Goal: Transaction & Acquisition: Purchase product/service

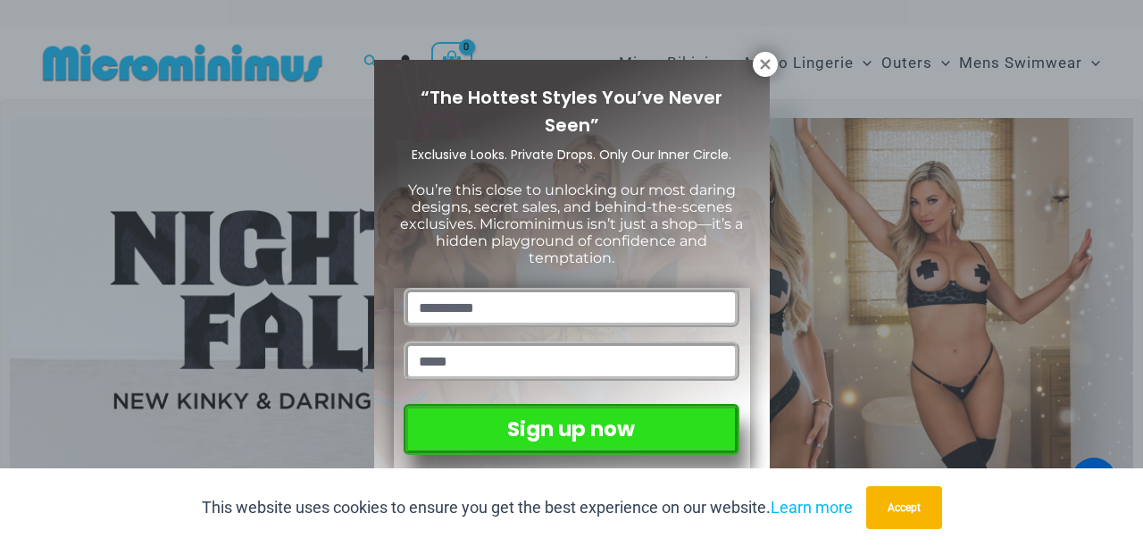
click at [765, 63] on icon at bounding box center [765, 64] width 10 height 10
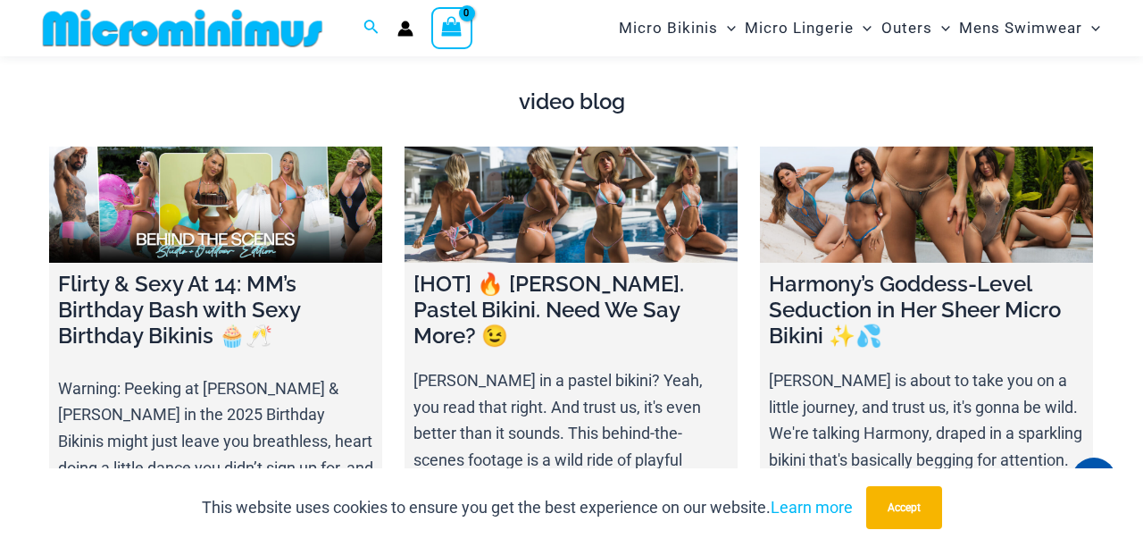
scroll to position [5458, 0]
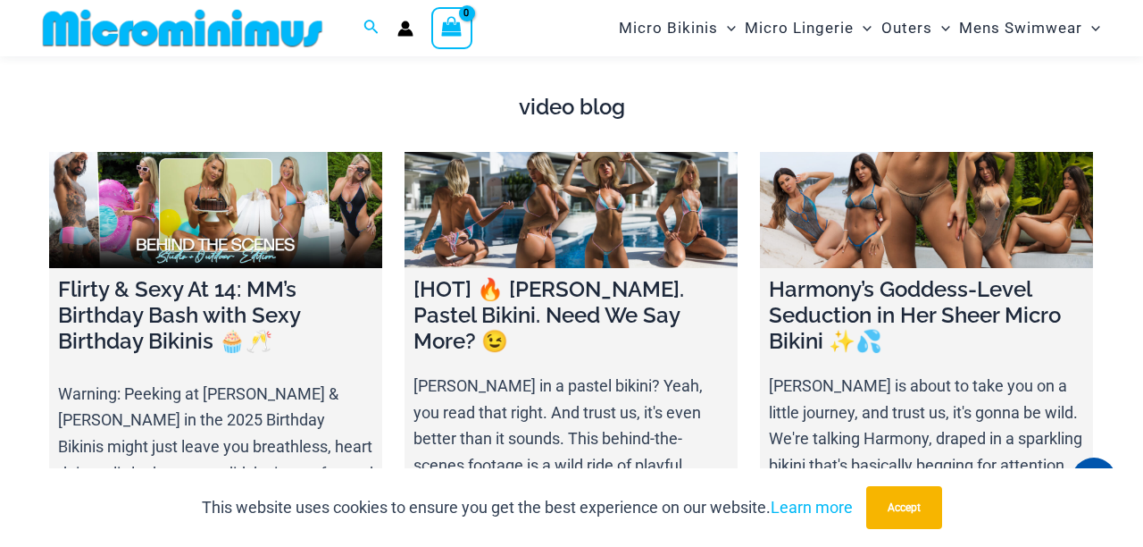
click at [690, 27] on span "Micro Bikinis" at bounding box center [668, 28] width 99 height 46
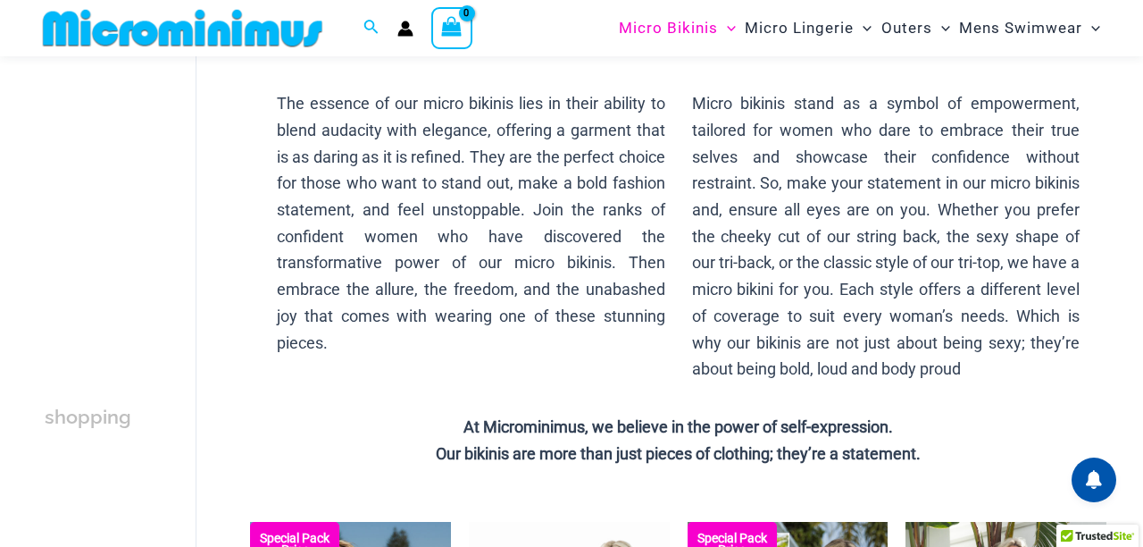
scroll to position [131, 0]
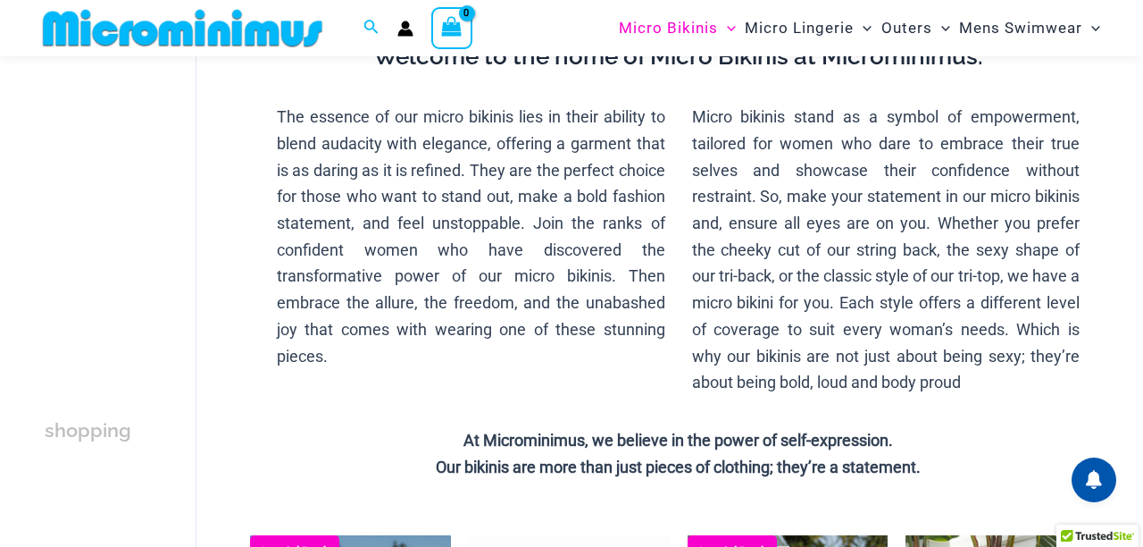
click at [808, 41] on span "Micro Lingerie" at bounding box center [799, 28] width 109 height 46
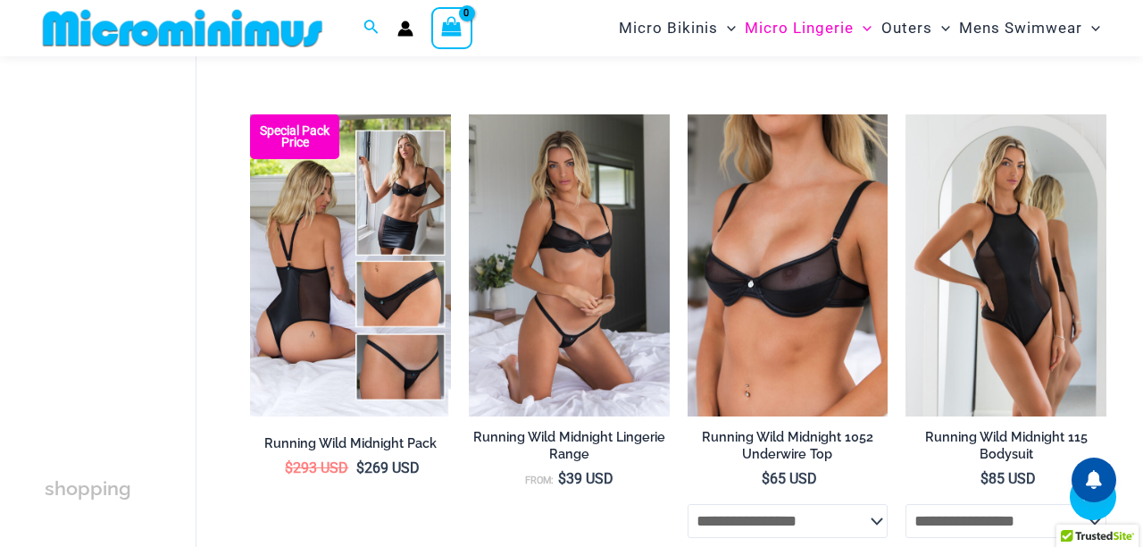
scroll to position [718, 0]
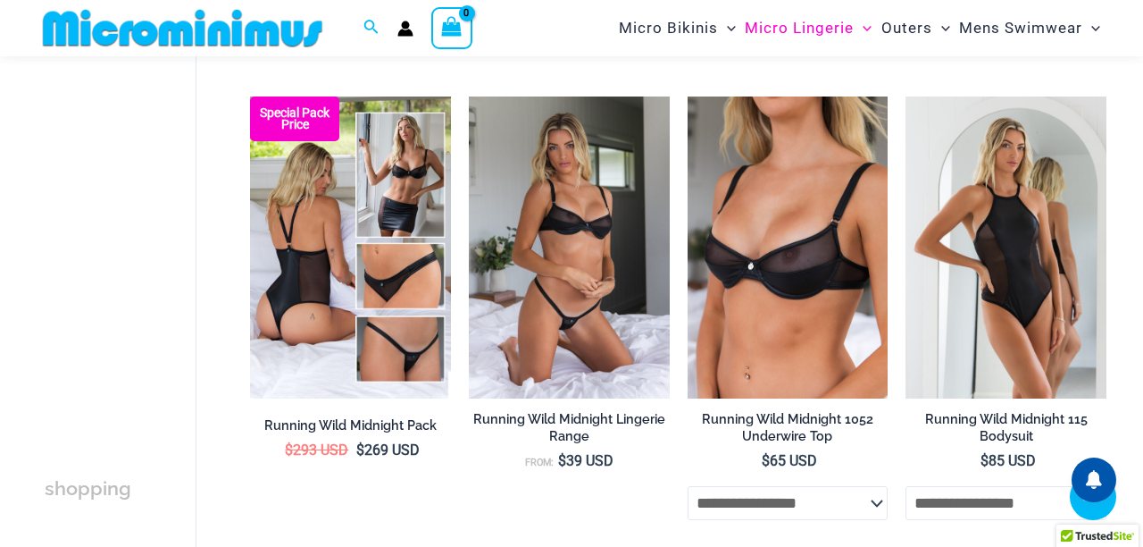
click at [933, 28] on span "Menu Toggle" at bounding box center [942, 28] width 18 height 18
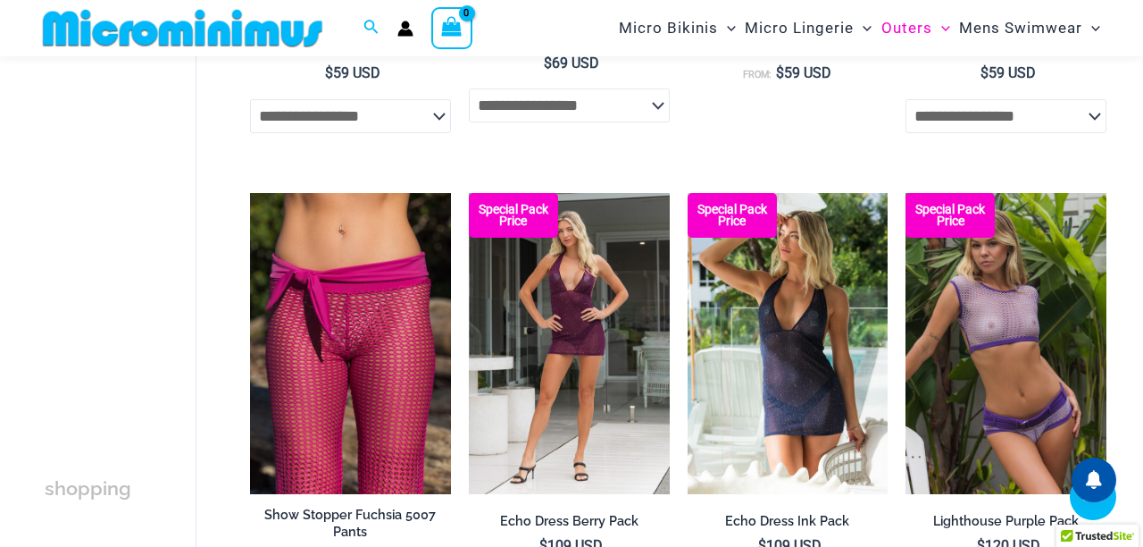
scroll to position [1089, 0]
click at [1037, 35] on span "Mens Swimwear" at bounding box center [1020, 28] width 123 height 46
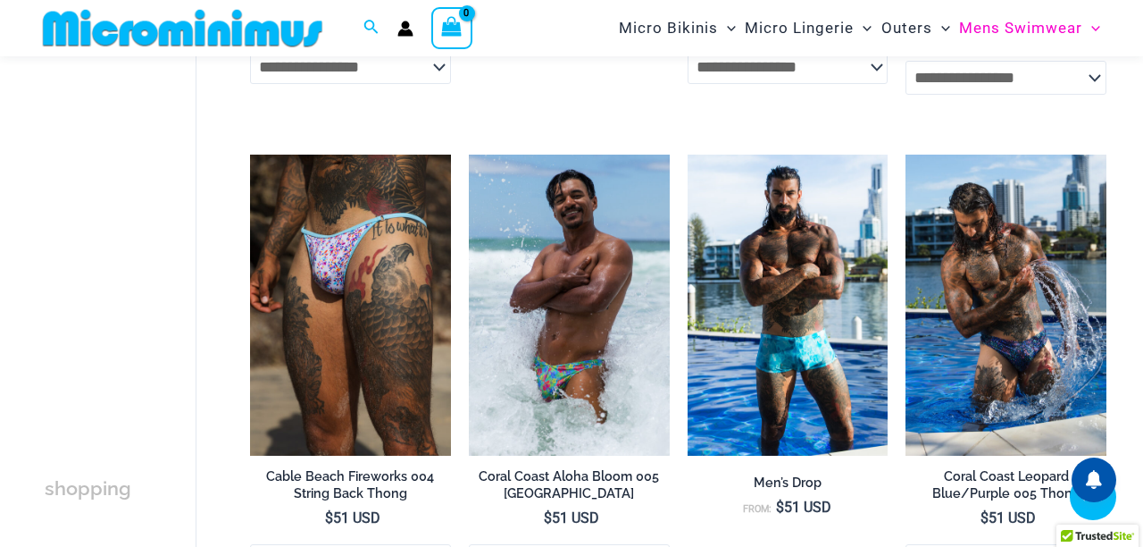
scroll to position [1184, 0]
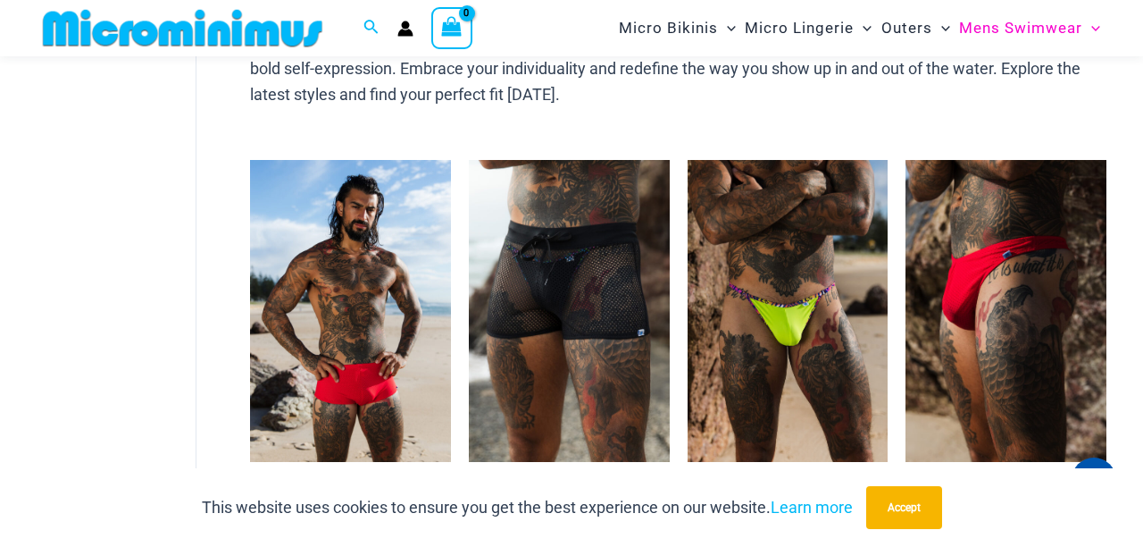
click at [688, 160] on img at bounding box center [688, 160] width 0 height 0
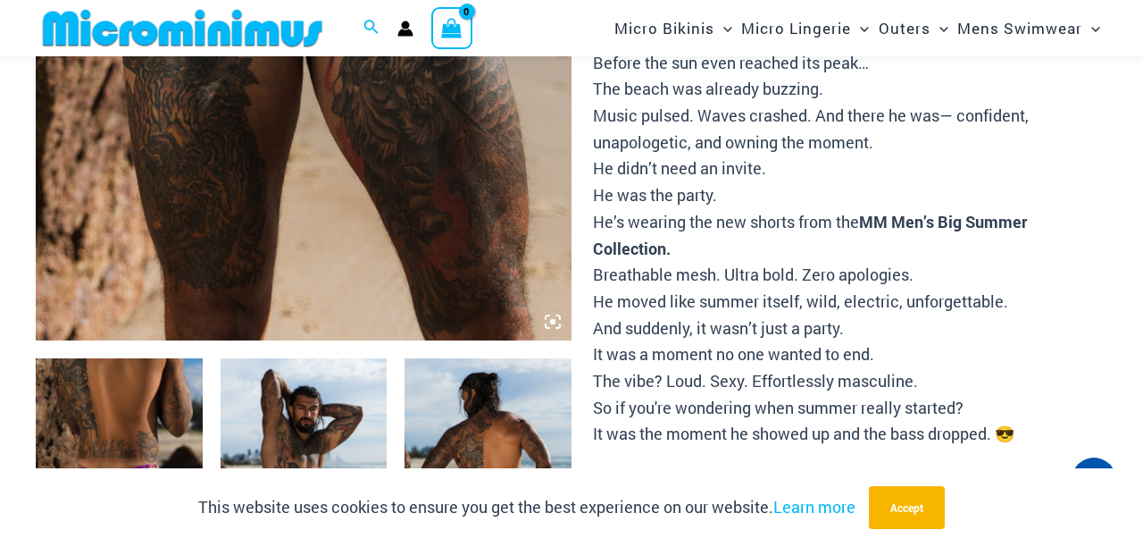
scroll to position [173, 0]
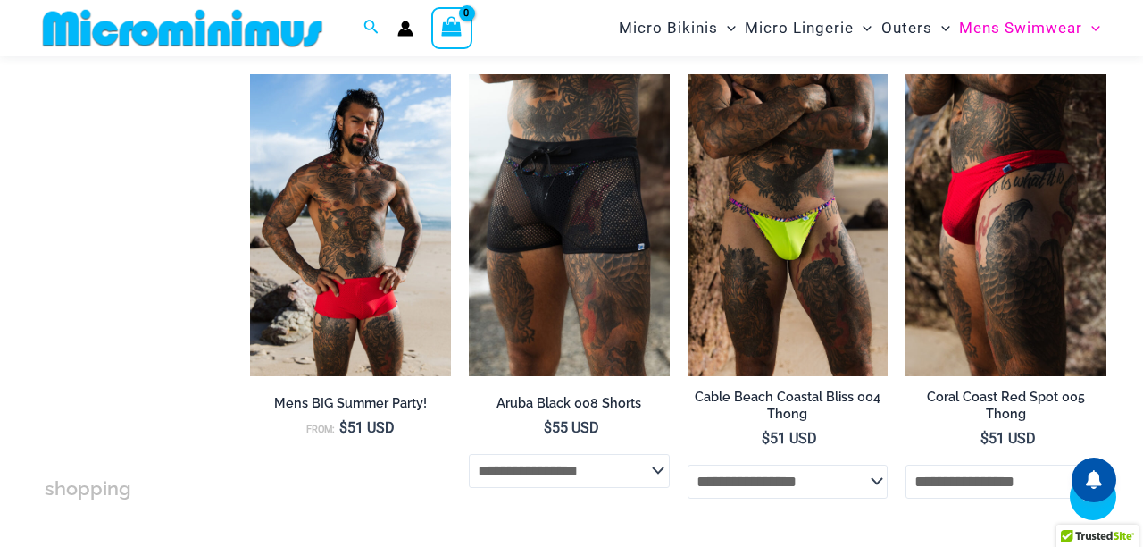
scroll to position [1083, 0]
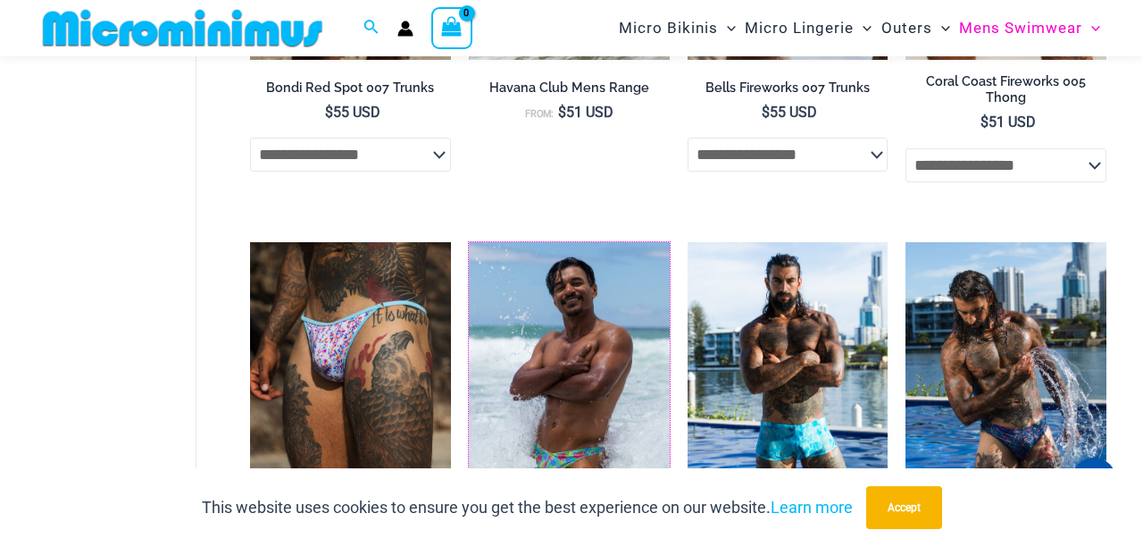
click at [469, 242] on img at bounding box center [469, 242] width 0 height 0
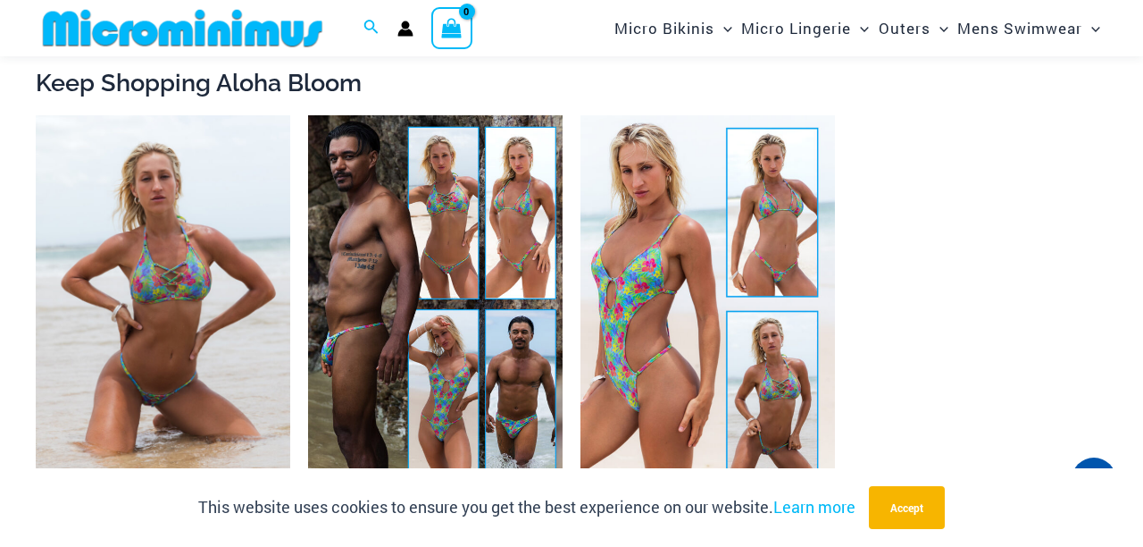
scroll to position [1822, 0]
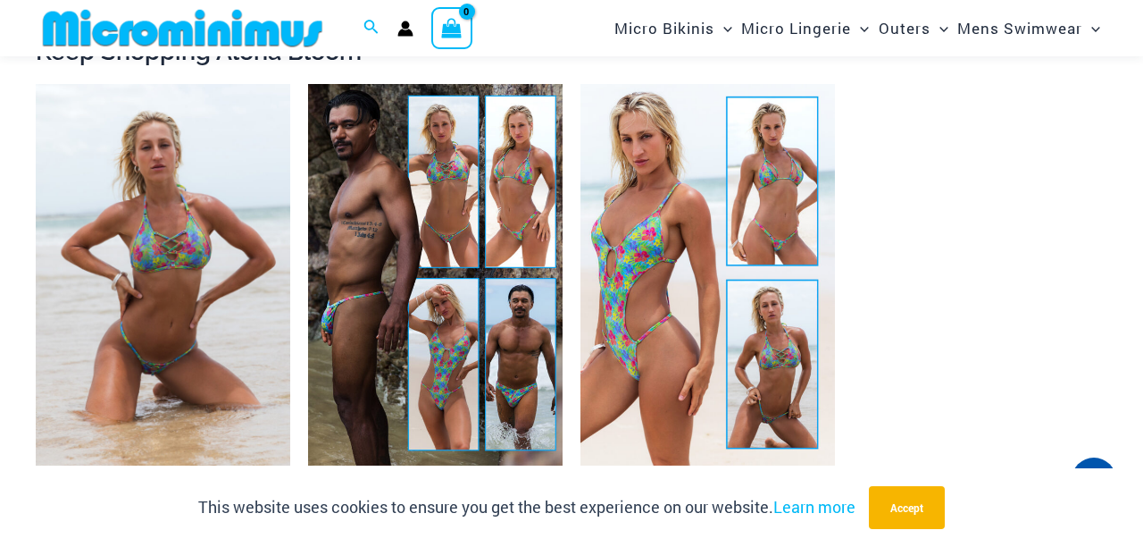
click at [308, 84] on img at bounding box center [308, 84] width 0 height 0
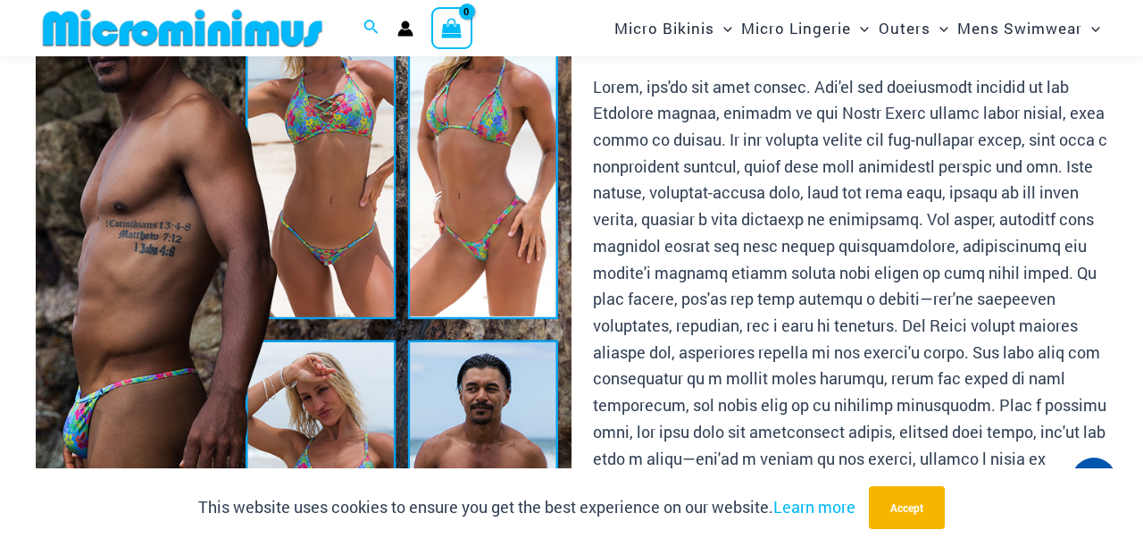
scroll to position [228, 0]
